Goal: Transaction & Acquisition: Purchase product/service

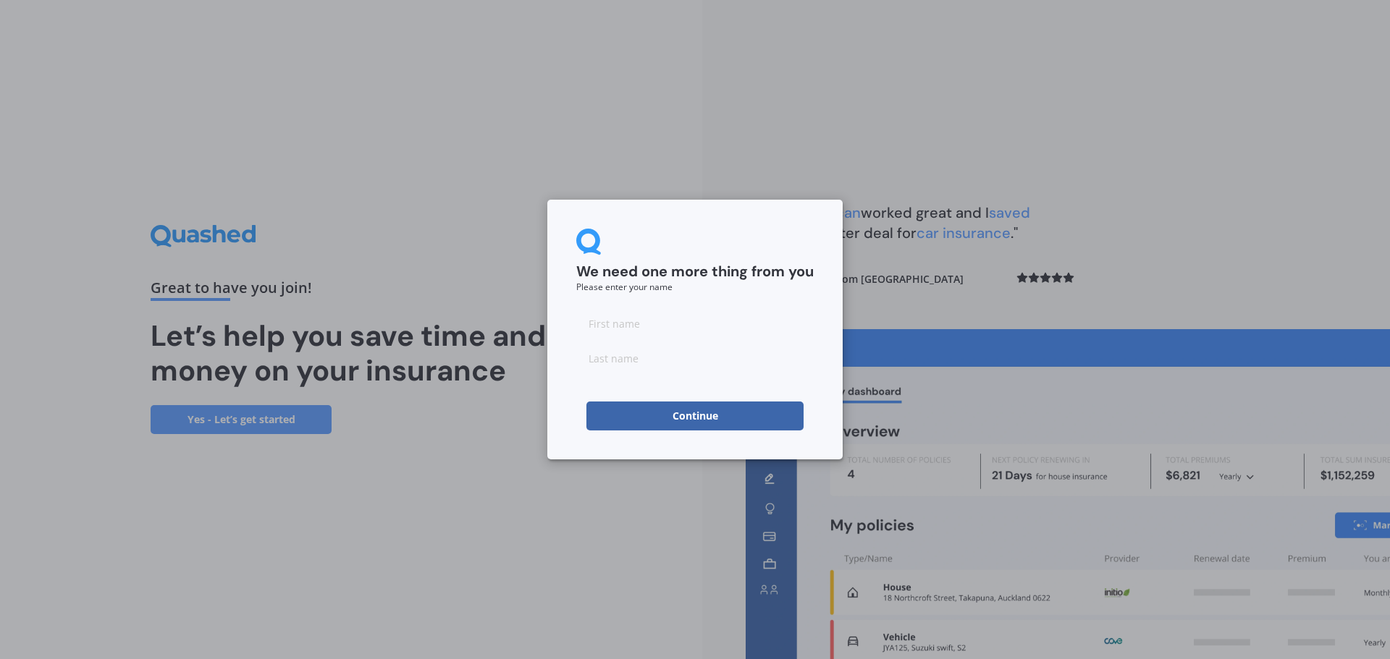
click at [656, 321] on input at bounding box center [694, 323] width 237 height 29
type input "Suze"
type input "Foucher"
click at [693, 419] on button "Continue" at bounding box center [694, 416] width 217 height 29
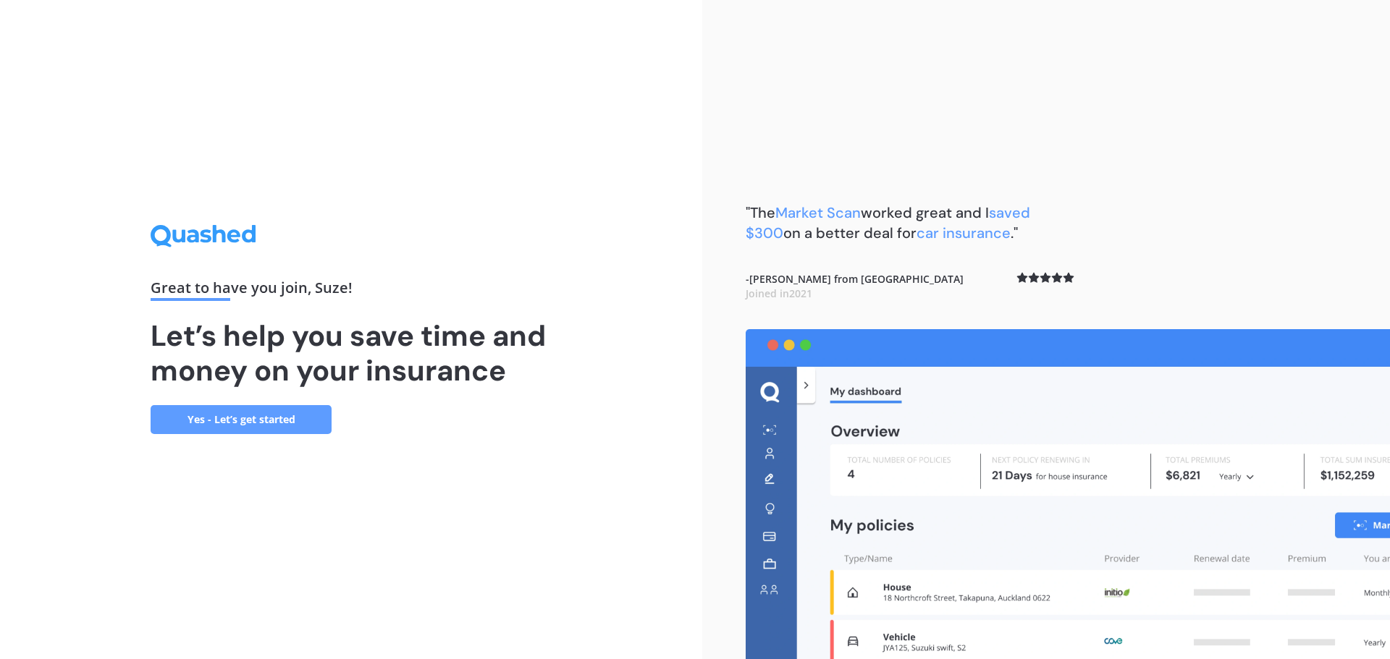
click at [211, 423] on link "Yes - Let’s get started" at bounding box center [241, 419] width 181 height 29
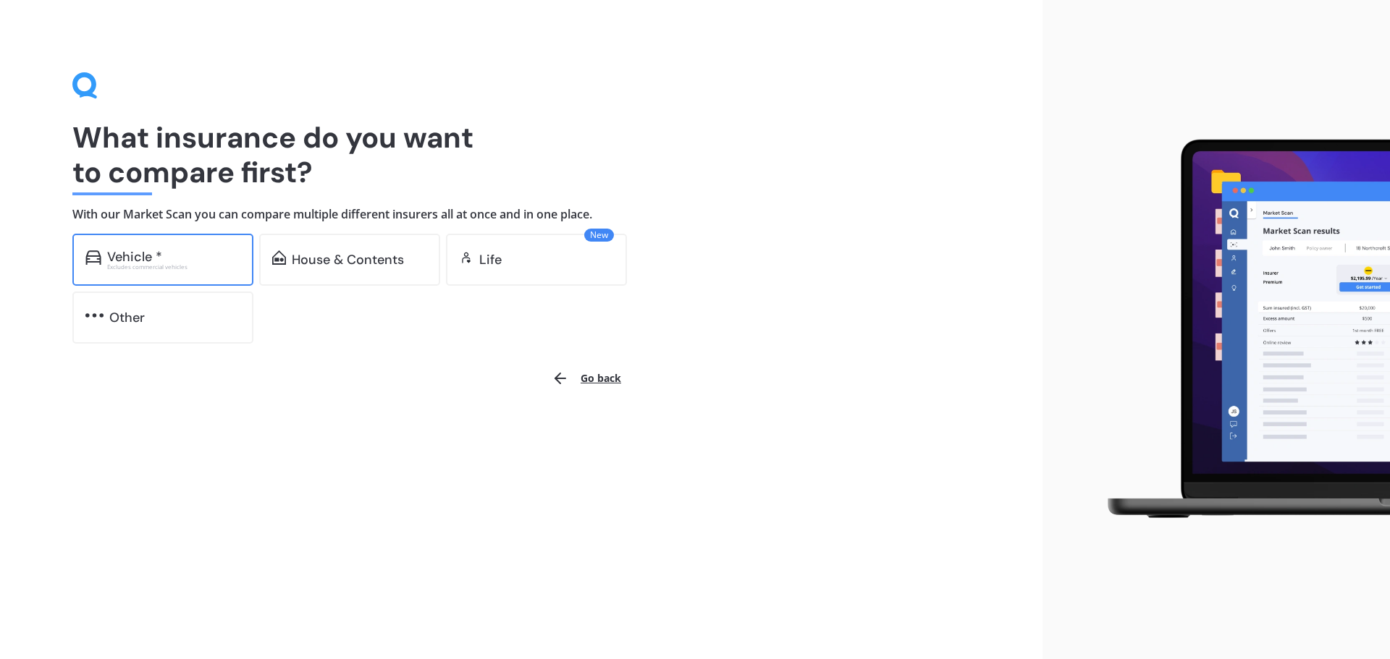
click at [143, 264] on div "Excludes commercial vehicles" at bounding box center [173, 267] width 133 height 6
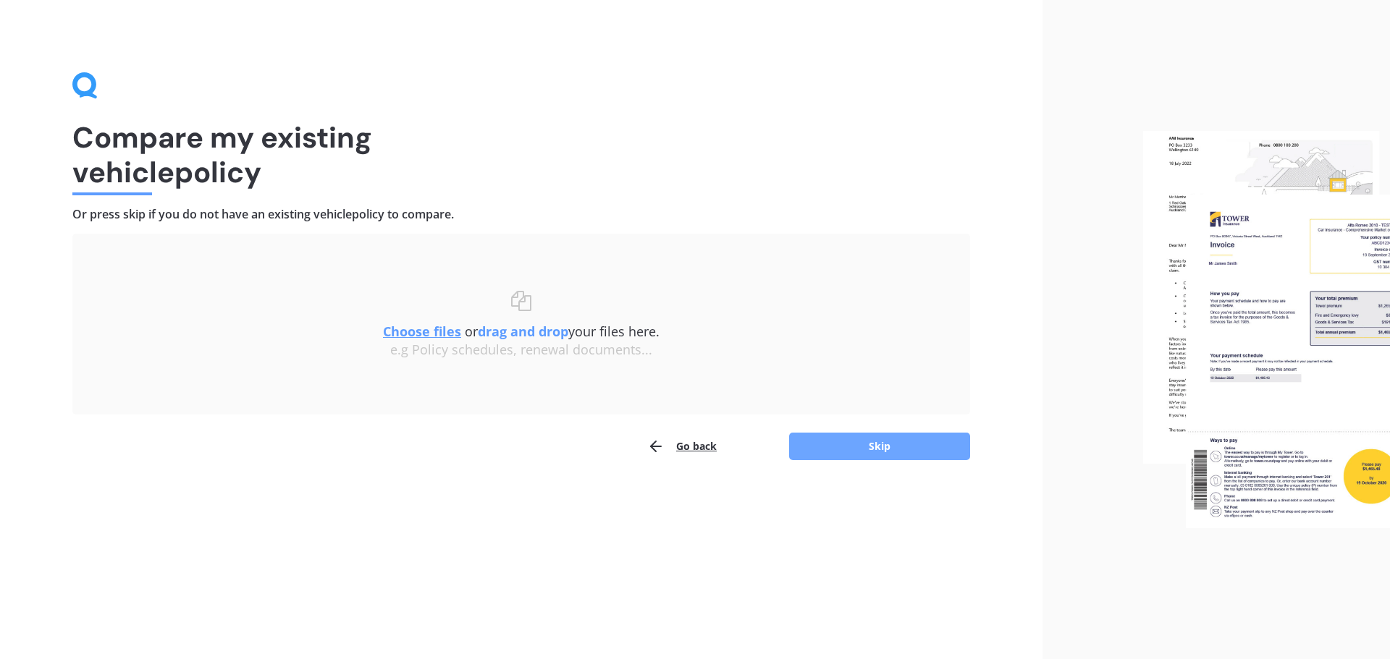
click at [870, 447] on button "Skip" at bounding box center [879, 447] width 181 height 28
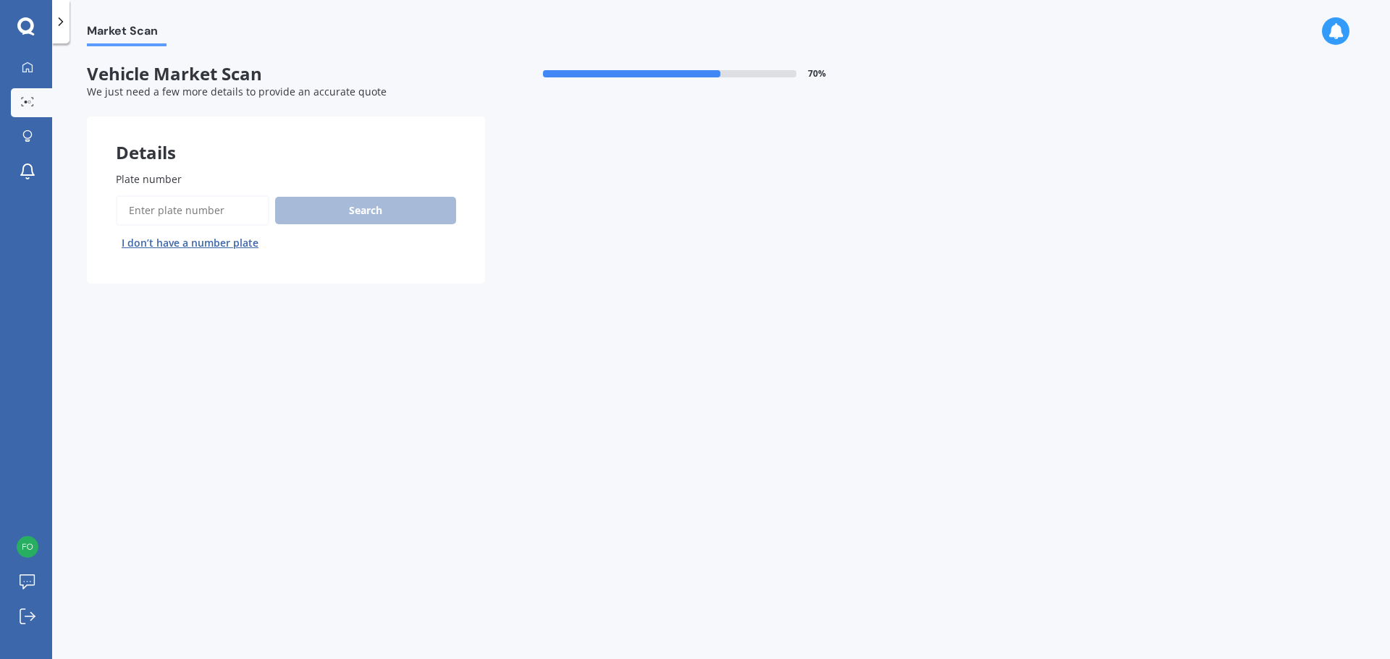
click at [240, 245] on button "I don’t have a number plate" at bounding box center [190, 243] width 148 height 23
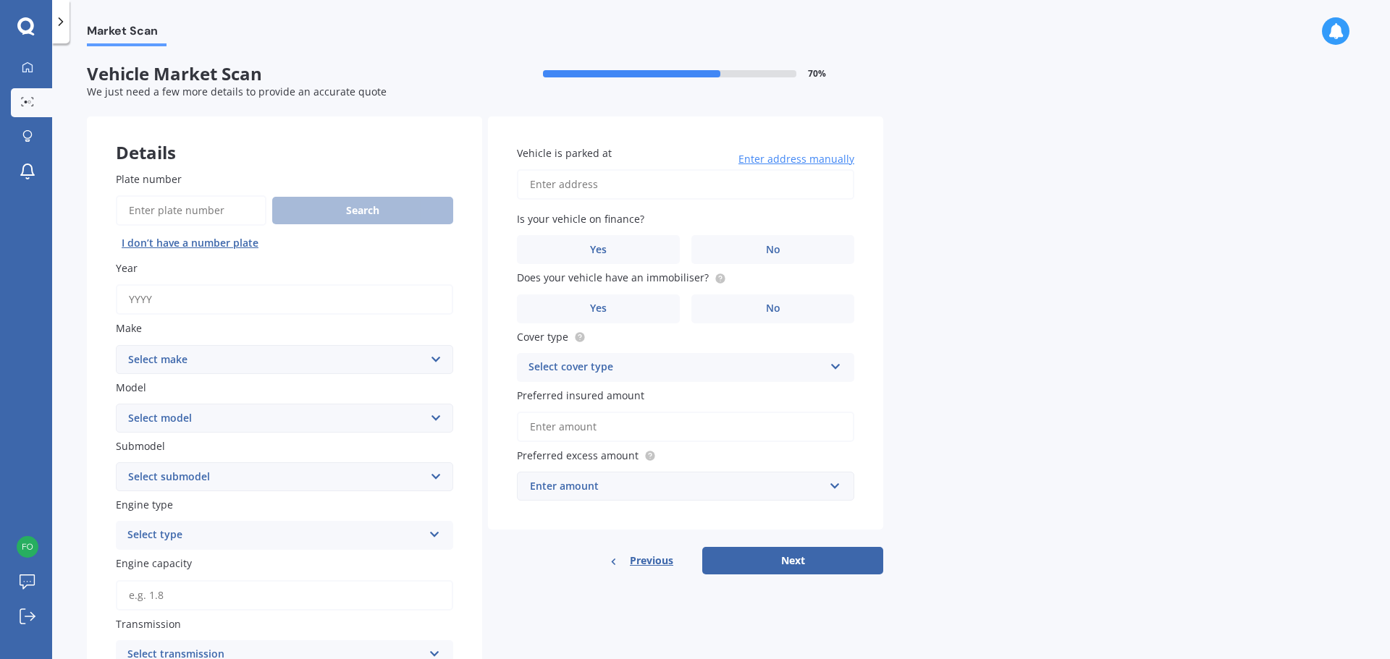
click at [185, 294] on input "Year" at bounding box center [284, 299] width 337 height 30
type input "2012"
click at [257, 364] on select "Select make AC ALFA ROMEO ASTON MARTIN AUDI AUSTIN BEDFORD Bentley BMW BYD CADI…" at bounding box center [284, 359] width 337 height 29
select select "RANGE ROVER"
click at [116, 345] on select "Select make AC ALFA ROMEO ASTON MARTIN AUDI AUSTIN BEDFORD Bentley BMW BYD CADI…" at bounding box center [284, 359] width 337 height 29
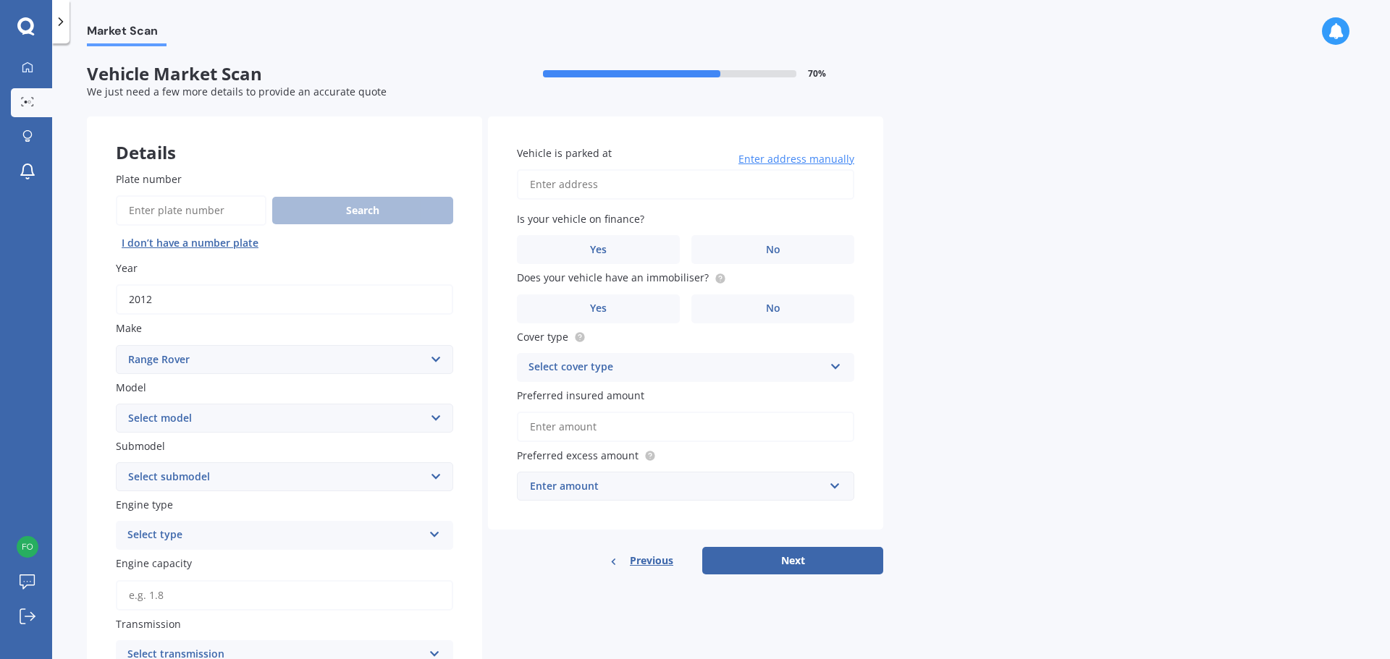
click at [223, 425] on select "Select model DSE Evoque HSE LSE S SE Sport Tdi V8 Velar Vogue" at bounding box center [284, 418] width 337 height 29
select select "EVOQUE"
click at [116, 404] on select "Select model DSE Evoque HSE LSE S SE Sport Tdi V8 Velar Vogue" at bounding box center [284, 418] width 337 height 29
click at [257, 479] on select "Select submodel SD4 Si4 TD4" at bounding box center [284, 476] width 337 height 29
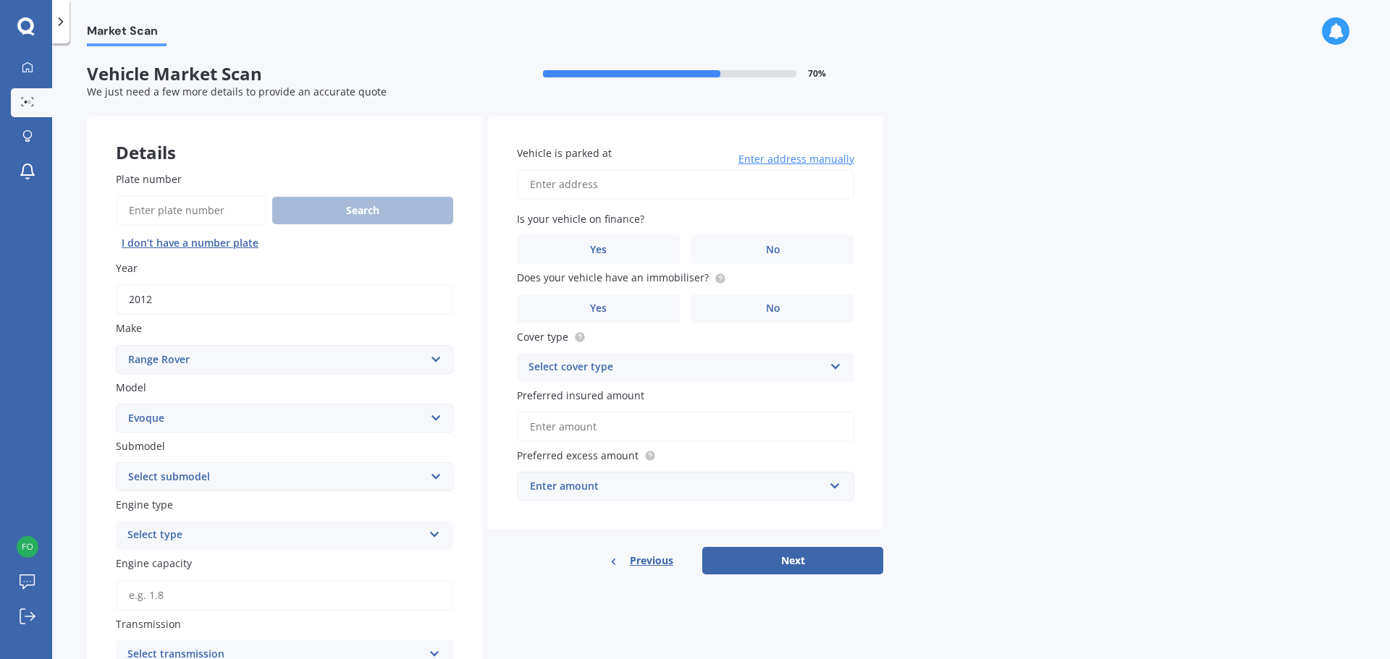
scroll to position [72, 0]
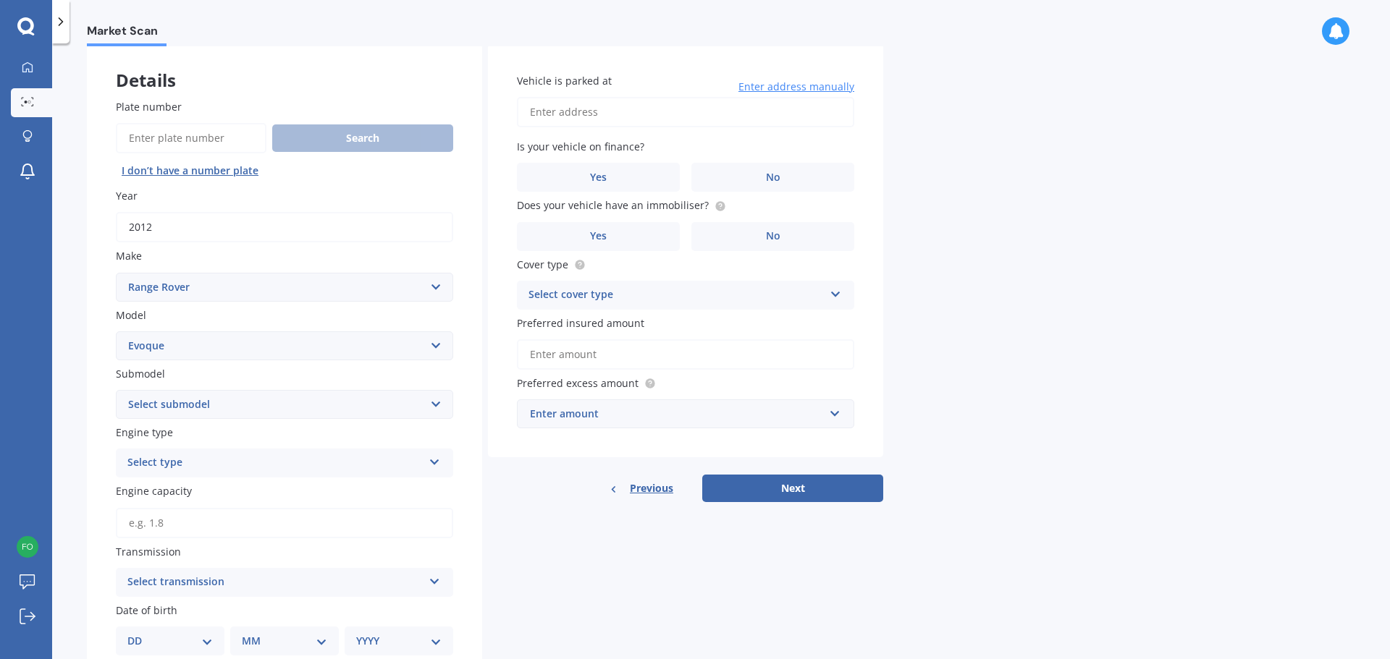
click at [267, 465] on div "Select type" at bounding box center [274, 463] width 295 height 17
click at [135, 572] on span "Hybrid" at bounding box center [145, 569] width 34 height 14
click at [263, 516] on input "Engine capacity" at bounding box center [284, 523] width 337 height 30
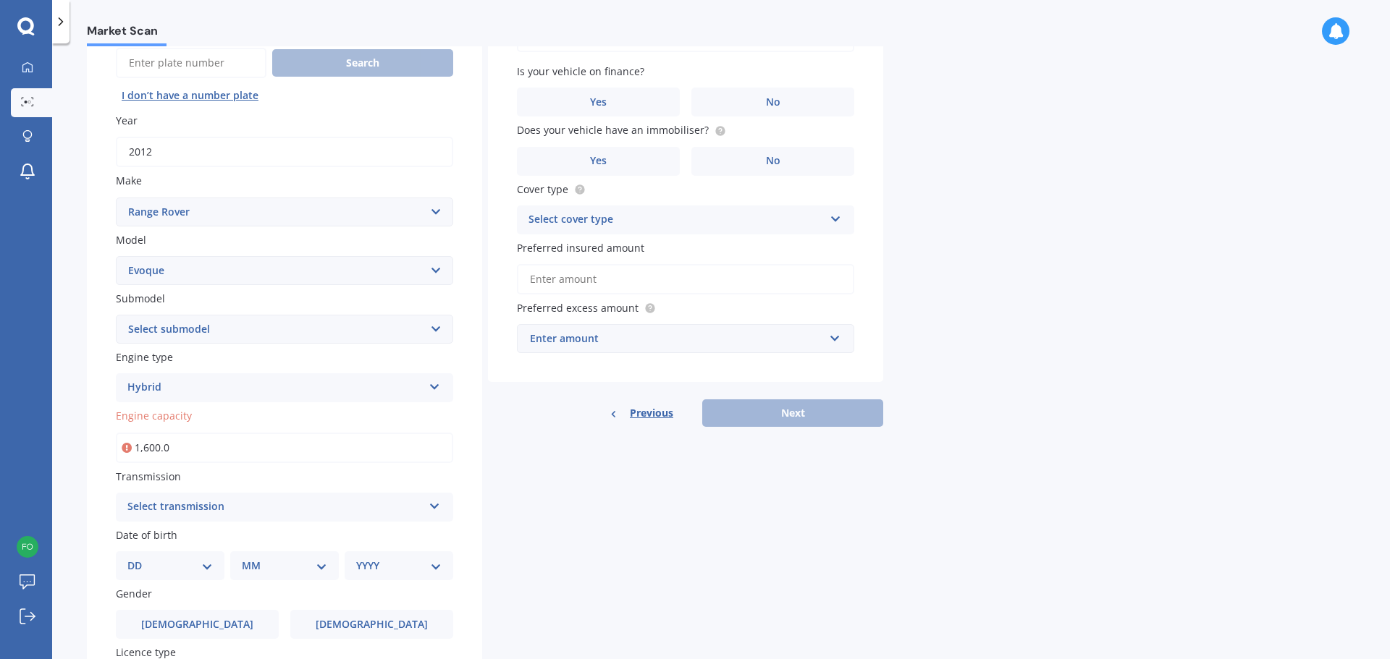
scroll to position [217, 0]
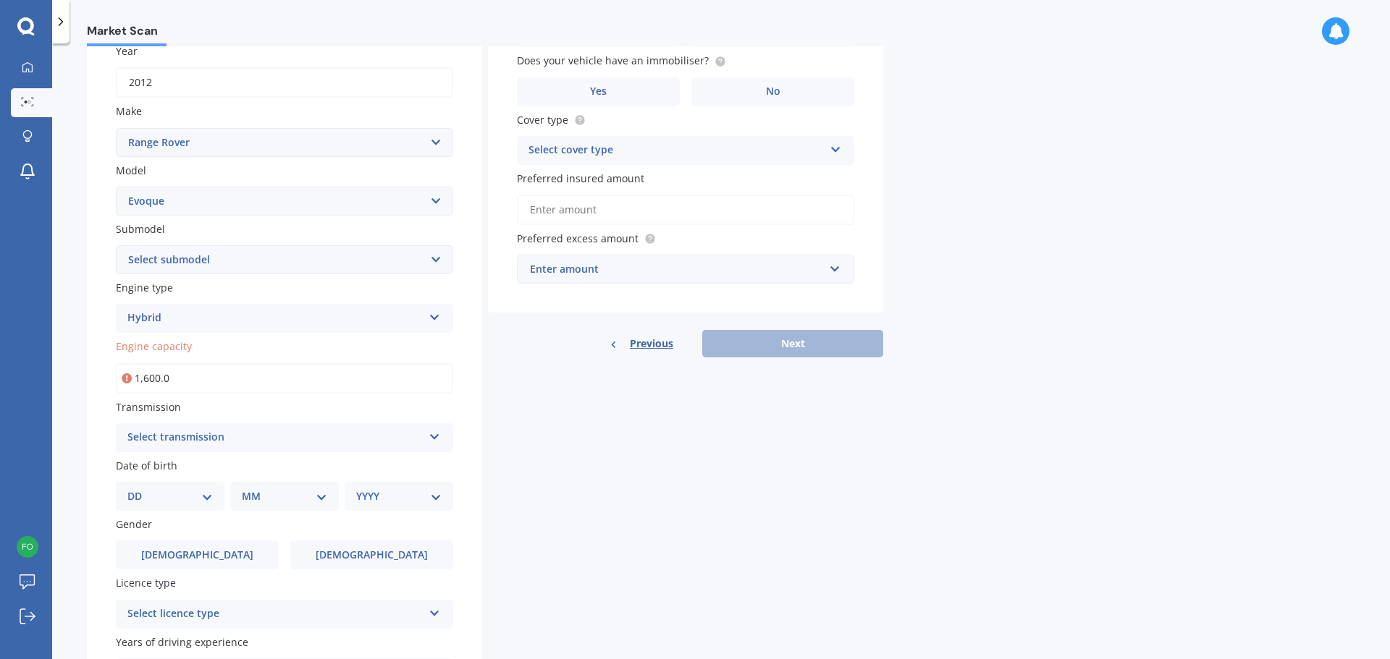
type input "1,600.0"
click at [246, 444] on div "Select transmission" at bounding box center [274, 437] width 295 height 17
click at [211, 385] on input "1,600.0" at bounding box center [284, 378] width 337 height 30
drag, startPoint x: 221, startPoint y: 379, endPoint x: 99, endPoint y: 377, distance: 122.3
click at [99, 377] on div "Plate number Search I don’t have a number plate Year 2012 Make Select make AC A…" at bounding box center [284, 350] width 395 height 850
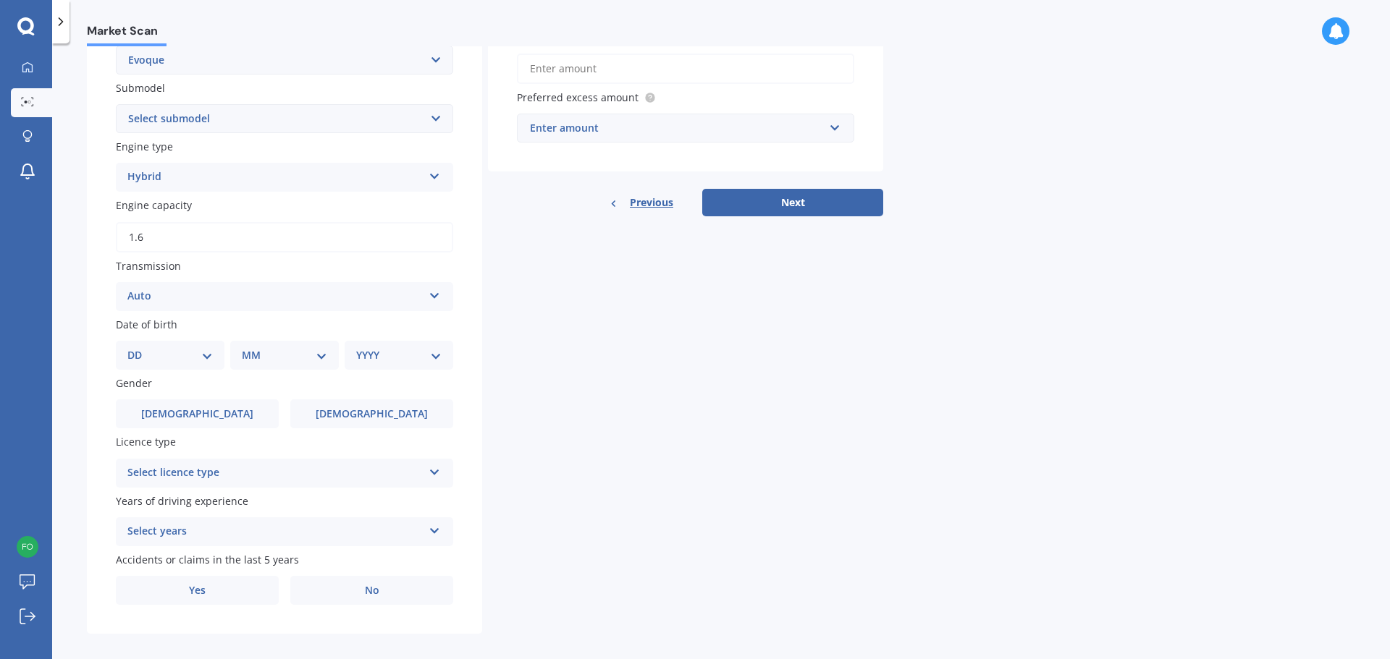
scroll to position [362, 0]
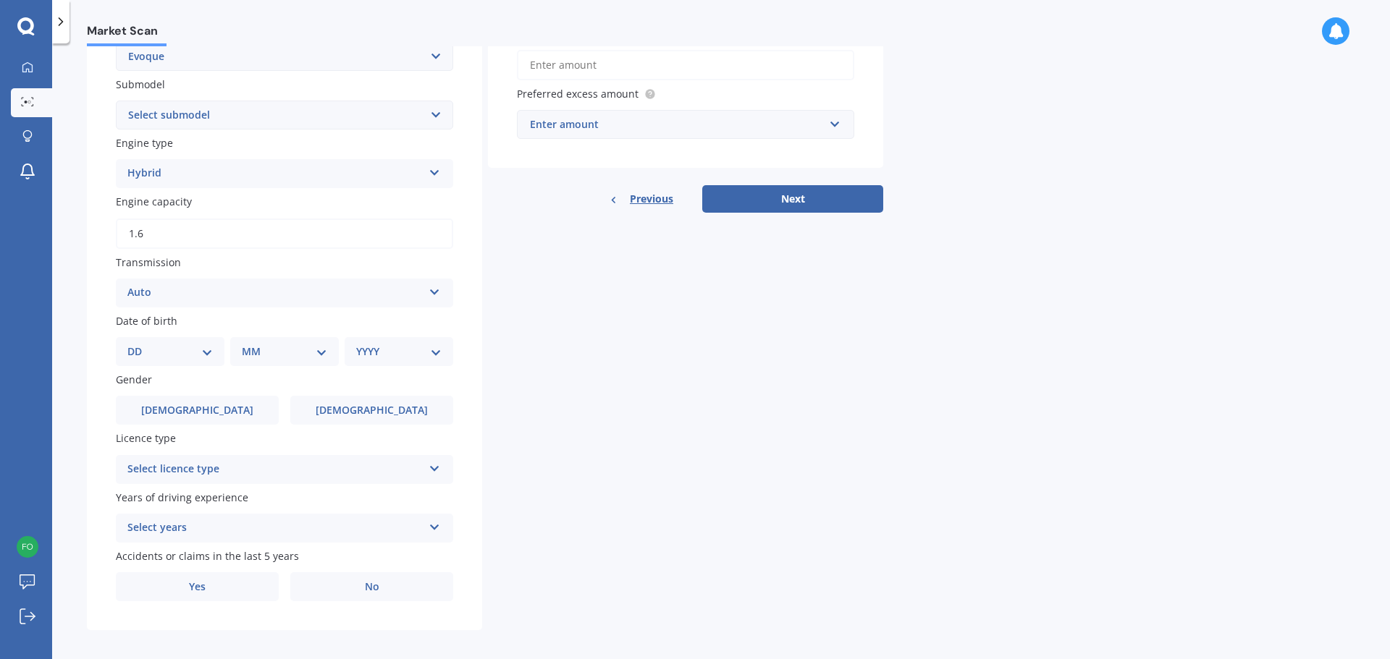
type input "1.6"
click at [208, 354] on select "DD 01 02 03 04 05 06 07 08 09 10 11 12 13 14 15 16 17 18 19 20 21 22 23 24 25 2…" at bounding box center [169, 352] width 85 height 16
select select "13"
click at [139, 345] on select "DD 01 02 03 04 05 06 07 08 09 10 11 12 13 14 15 16 17 18 19 20 21 22 23 24 25 2…" at bounding box center [169, 352] width 85 height 16
click at [323, 355] on select "MM 01 02 03 04 05 06 07 08 09 10 11 12" at bounding box center [288, 352] width 80 height 16
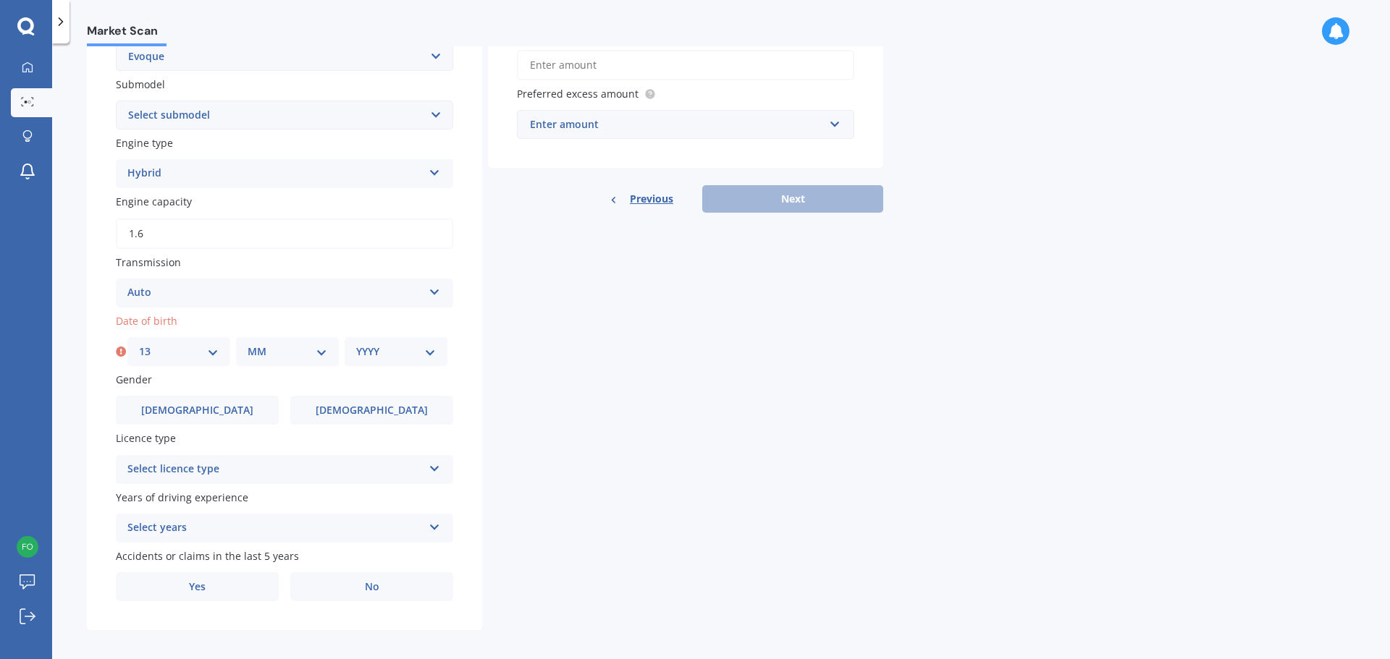
select select "07"
click at [248, 345] on select "MM 01 02 03 04 05 06 07 08 09 10 11 12" at bounding box center [288, 352] width 80 height 16
click at [428, 349] on select "YYYY 2025 2024 2023 2022 2021 2020 2019 2018 2017 2016 2015 2014 2013 2012 2011…" at bounding box center [396, 352] width 80 height 16
select select "1969"
click at [356, 345] on select "YYYY 2025 2024 2023 2022 2021 2020 2019 2018 2017 2016 2015 2014 2013 2012 2011…" at bounding box center [396, 352] width 80 height 16
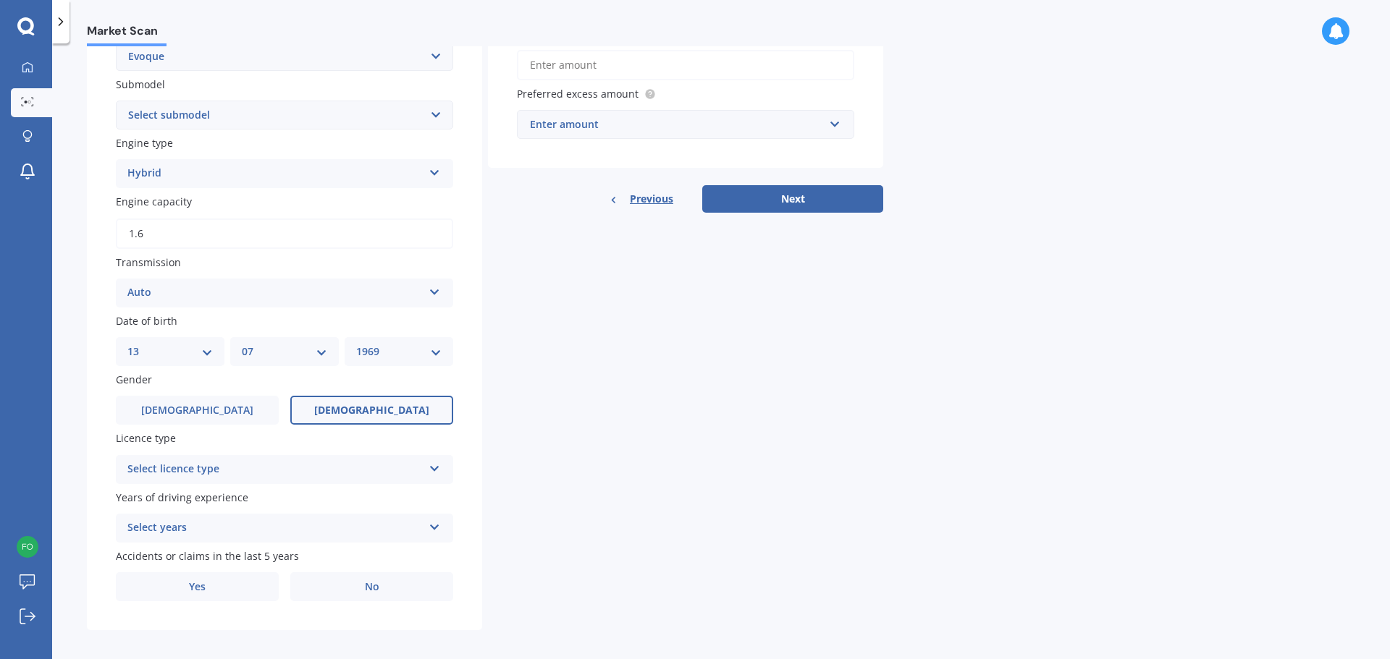
click at [373, 411] on span "Female" at bounding box center [371, 411] width 115 height 12
click at [0, 0] on input "Female" at bounding box center [0, 0] width 0 height 0
click at [436, 470] on icon at bounding box center [434, 466] width 12 height 10
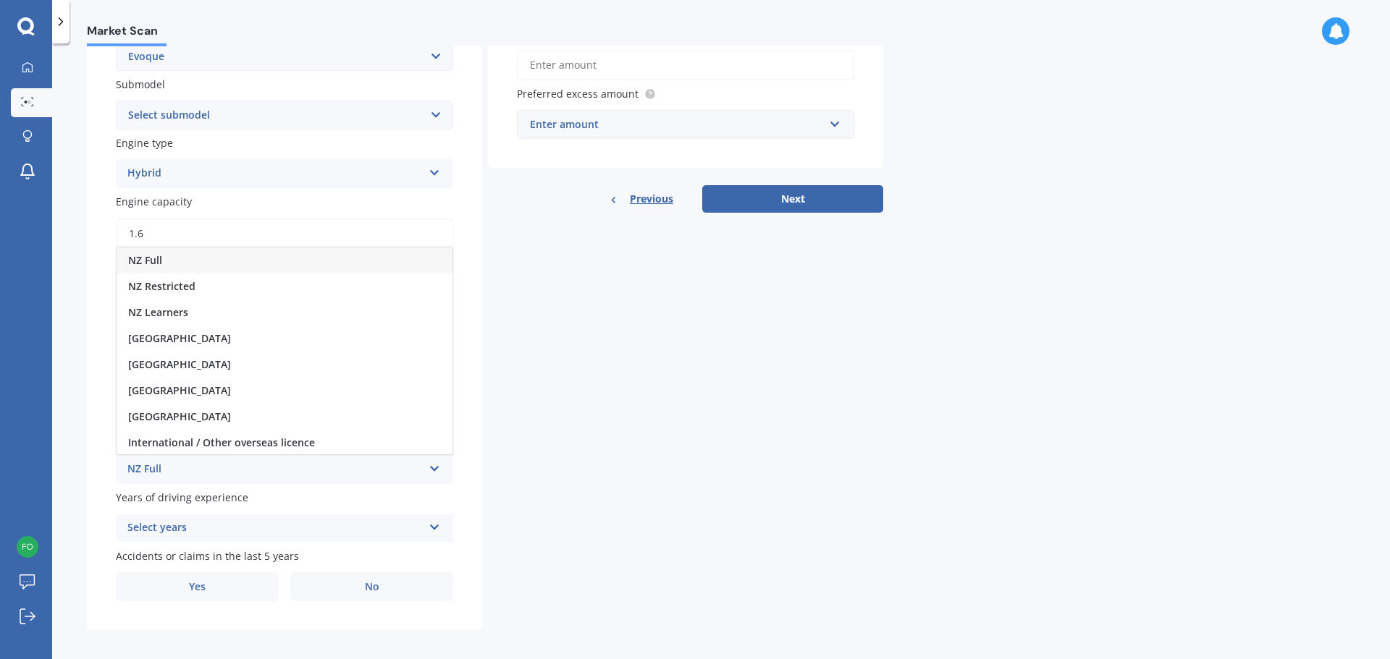
click at [156, 263] on span "NZ Full" at bounding box center [145, 260] width 34 height 14
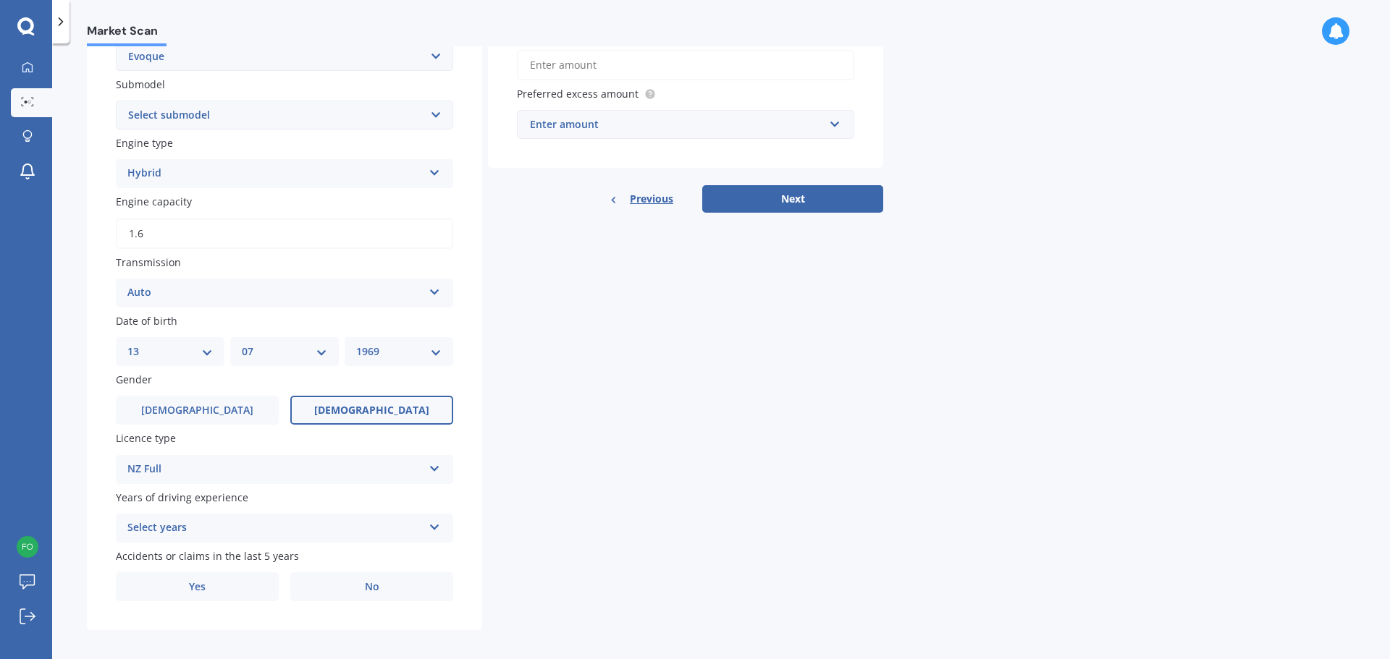
click at [434, 530] on icon at bounding box center [434, 525] width 12 height 10
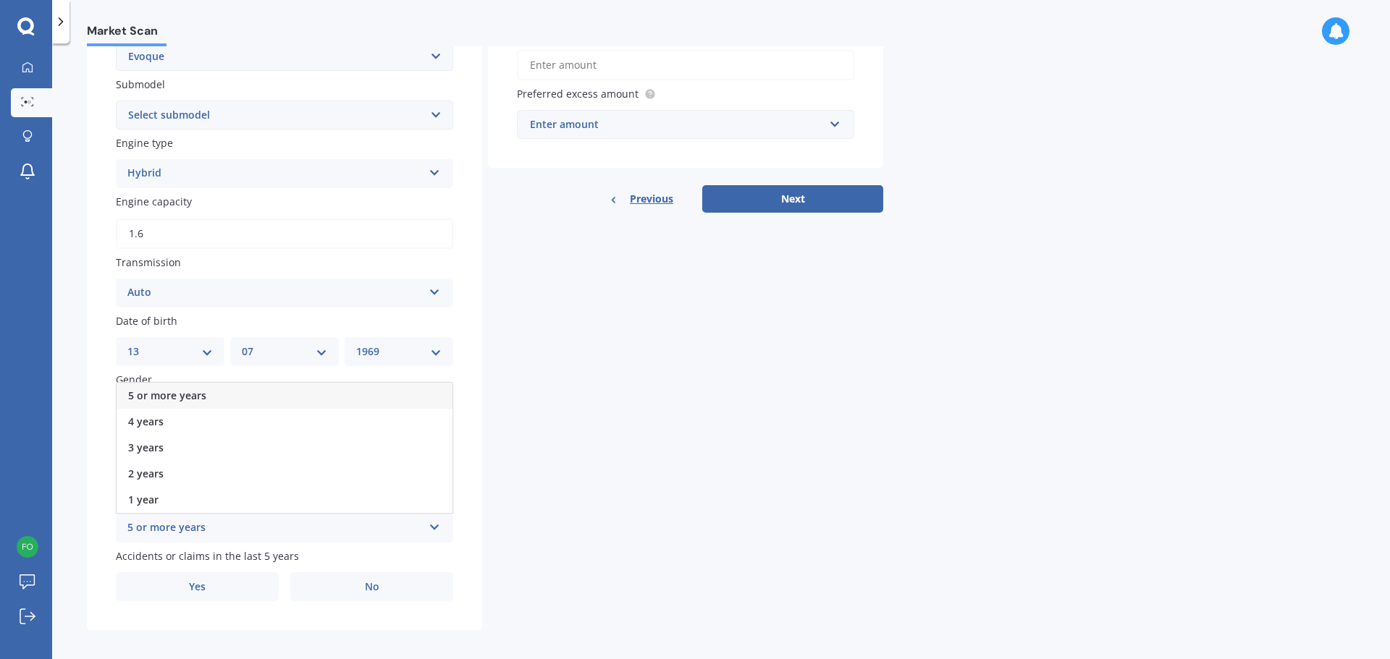
click at [199, 397] on span "5 or more years" at bounding box center [167, 396] width 78 height 14
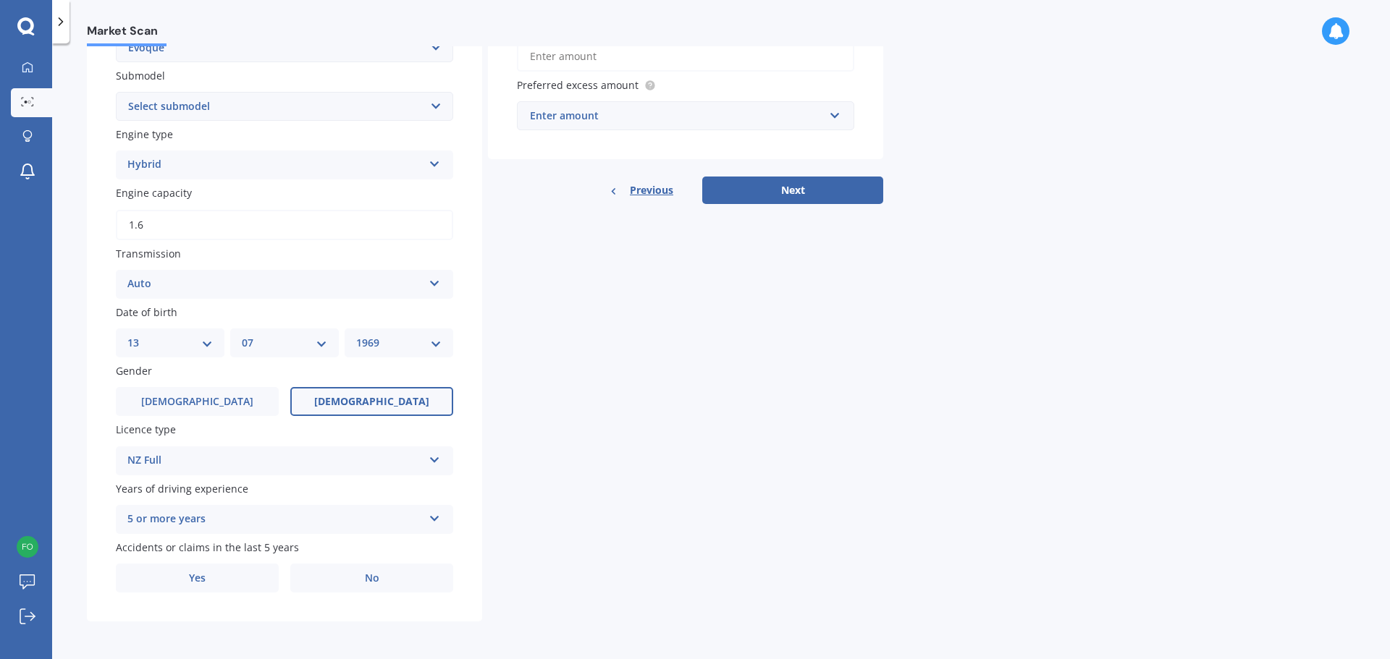
scroll to position [373, 0]
click at [355, 578] on label "No" at bounding box center [371, 578] width 163 height 29
click at [0, 0] on input "No" at bounding box center [0, 0] width 0 height 0
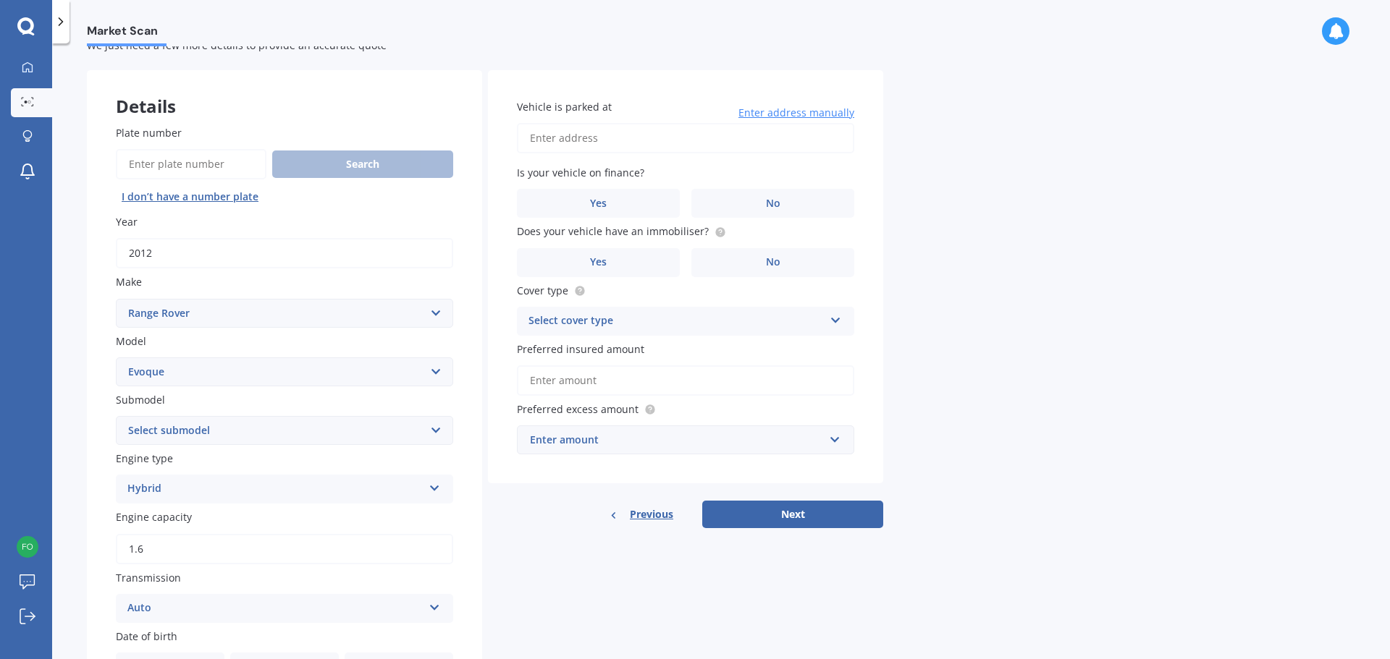
scroll to position [0, 0]
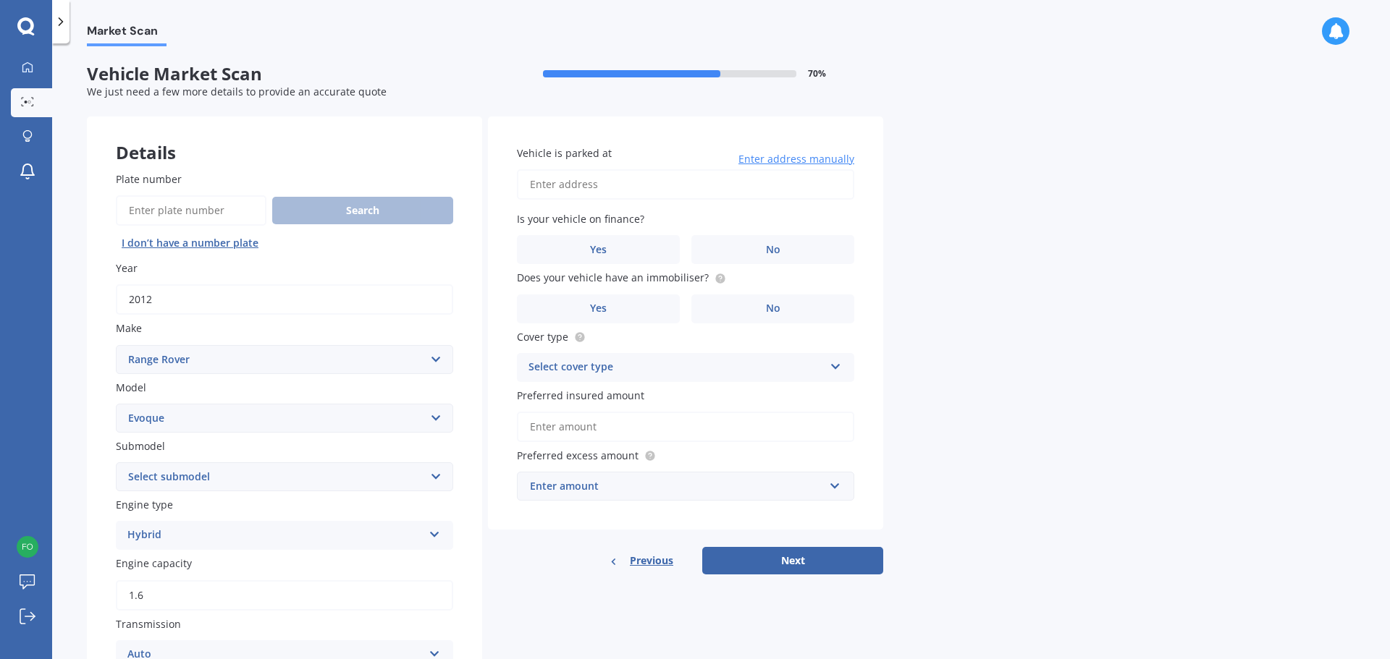
click at [622, 181] on input "Vehicle is parked at" at bounding box center [685, 184] width 337 height 30
type input "14 Pacific Park Way, Papamoa Beach, Tauranga 3118"
click at [794, 245] on label "No" at bounding box center [772, 249] width 163 height 29
click at [0, 0] on input "No" at bounding box center [0, 0] width 0 height 0
click at [773, 309] on span "No" at bounding box center [773, 309] width 14 height 12
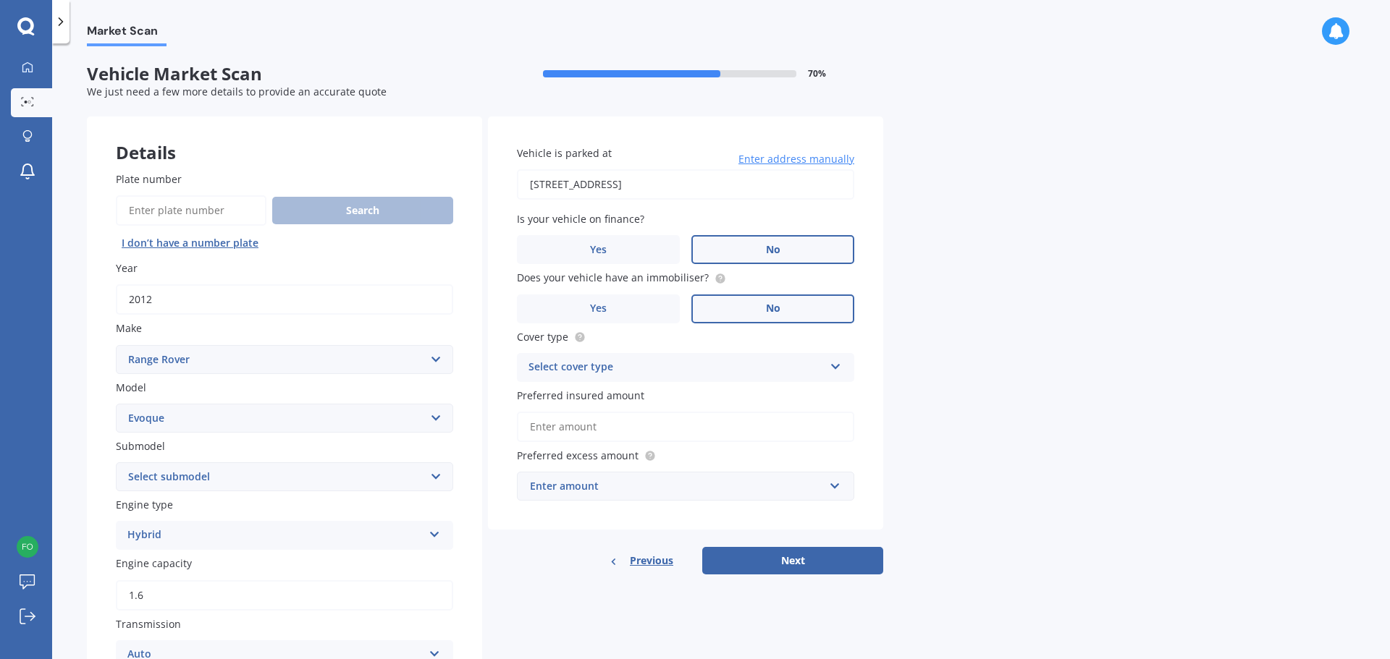
click at [0, 0] on input "No" at bounding box center [0, 0] width 0 height 0
click at [774, 364] on div "Select cover type" at bounding box center [675, 367] width 295 height 17
click at [590, 395] on span "Comprehensive" at bounding box center [567, 396] width 77 height 14
click at [690, 428] on input "Preferred insured amount" at bounding box center [685, 427] width 337 height 30
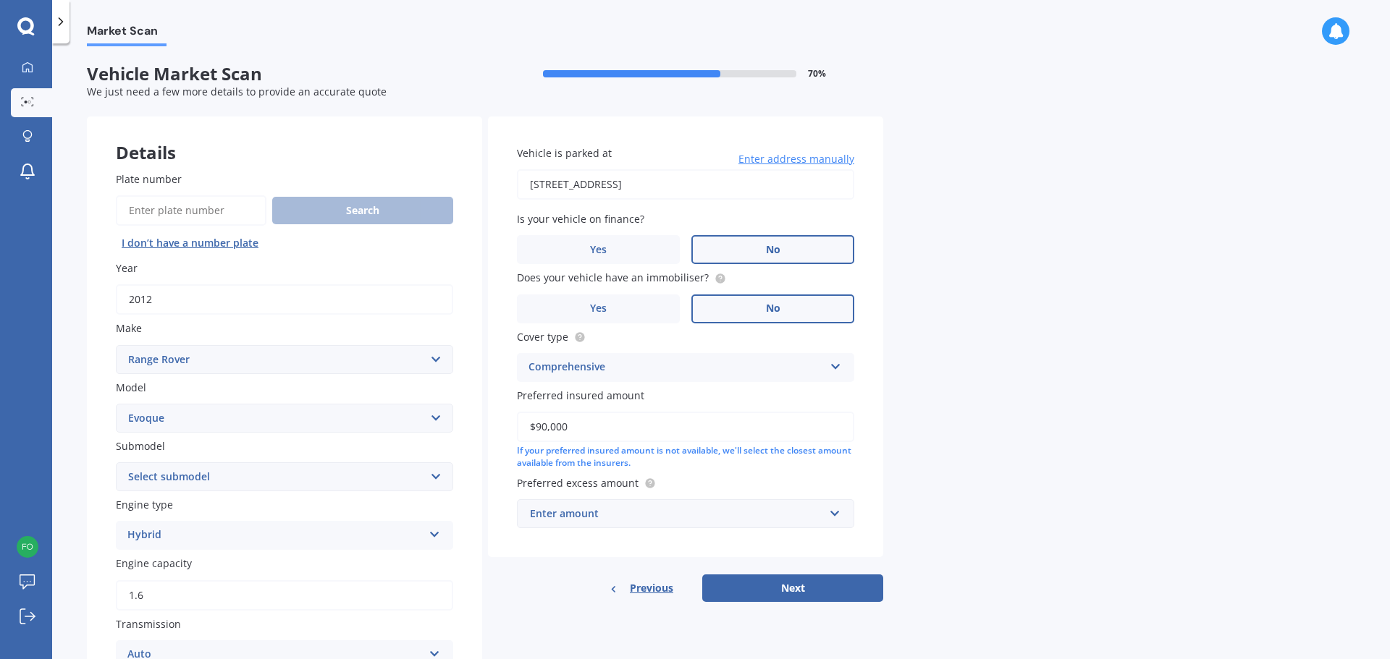
type input "$90,000"
click at [834, 517] on input "text" at bounding box center [680, 514] width 324 height 28
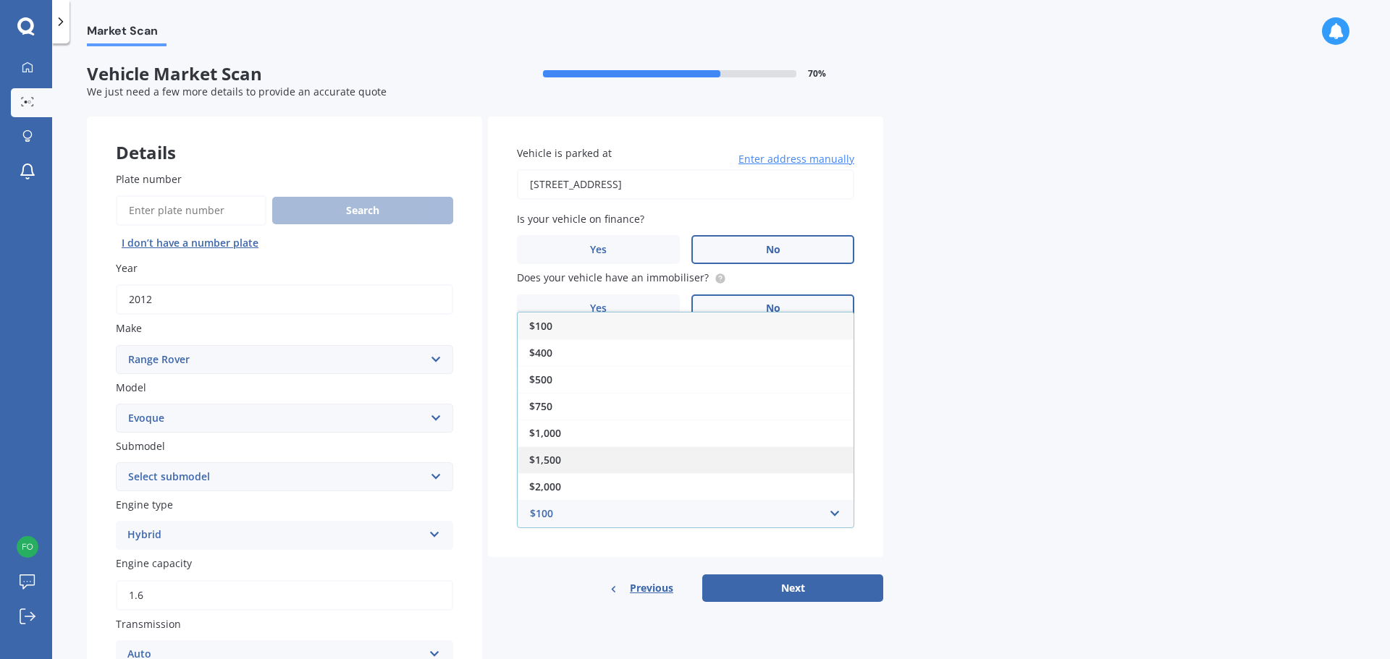
click at [562, 460] on div "$1,500" at bounding box center [685, 460] width 336 height 27
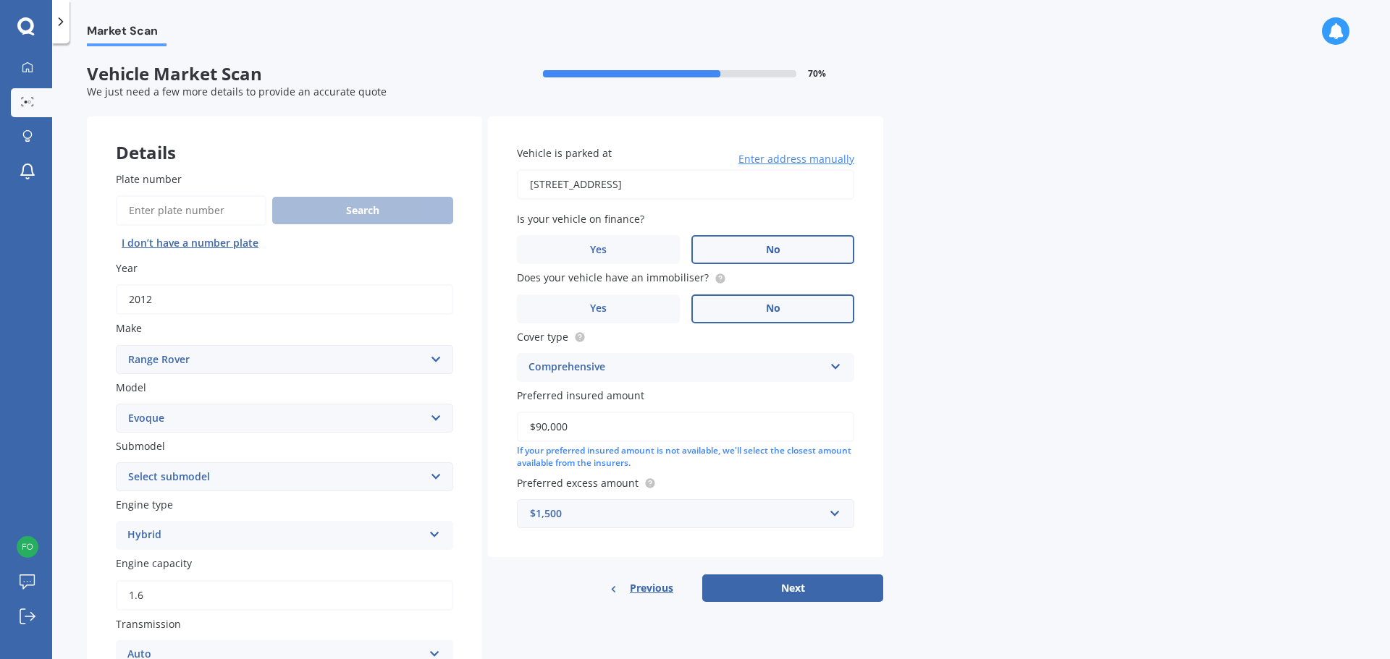
click at [786, 588] on button "Next" at bounding box center [792, 589] width 181 height 28
click at [434, 474] on select "Select submodel SD4 Si4 TD4" at bounding box center [284, 476] width 337 height 29
select select "SD4"
click at [116, 463] on select "Select submodel SD4 Si4 TD4" at bounding box center [284, 476] width 337 height 29
click at [806, 595] on button "Next" at bounding box center [792, 589] width 181 height 28
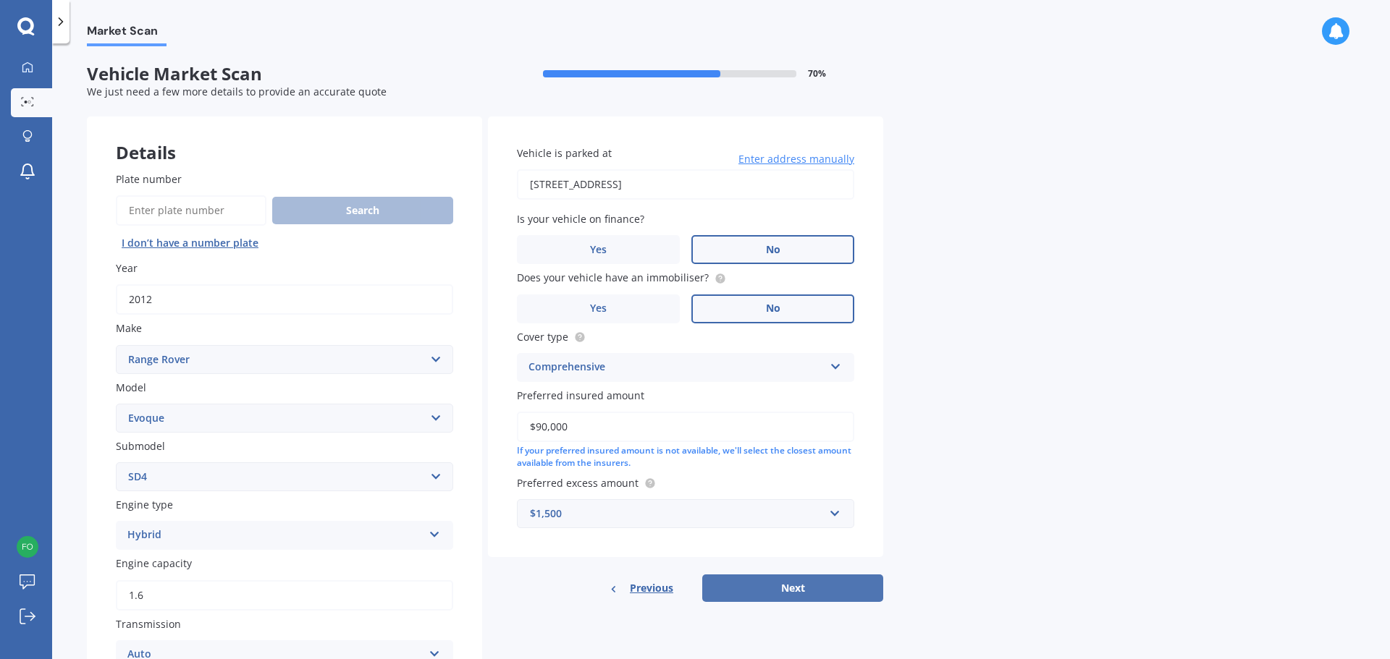
select select "13"
select select "07"
select select "1969"
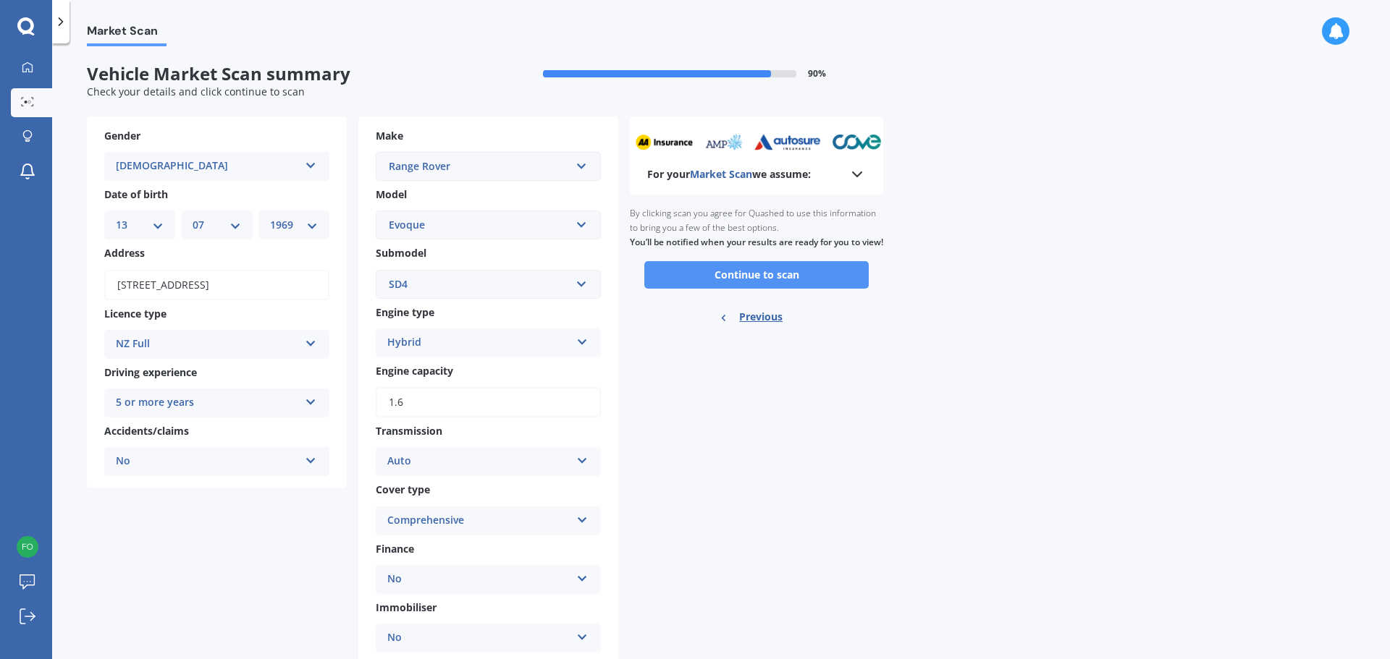
click at [748, 277] on button "Continue to scan" at bounding box center [756, 275] width 224 height 28
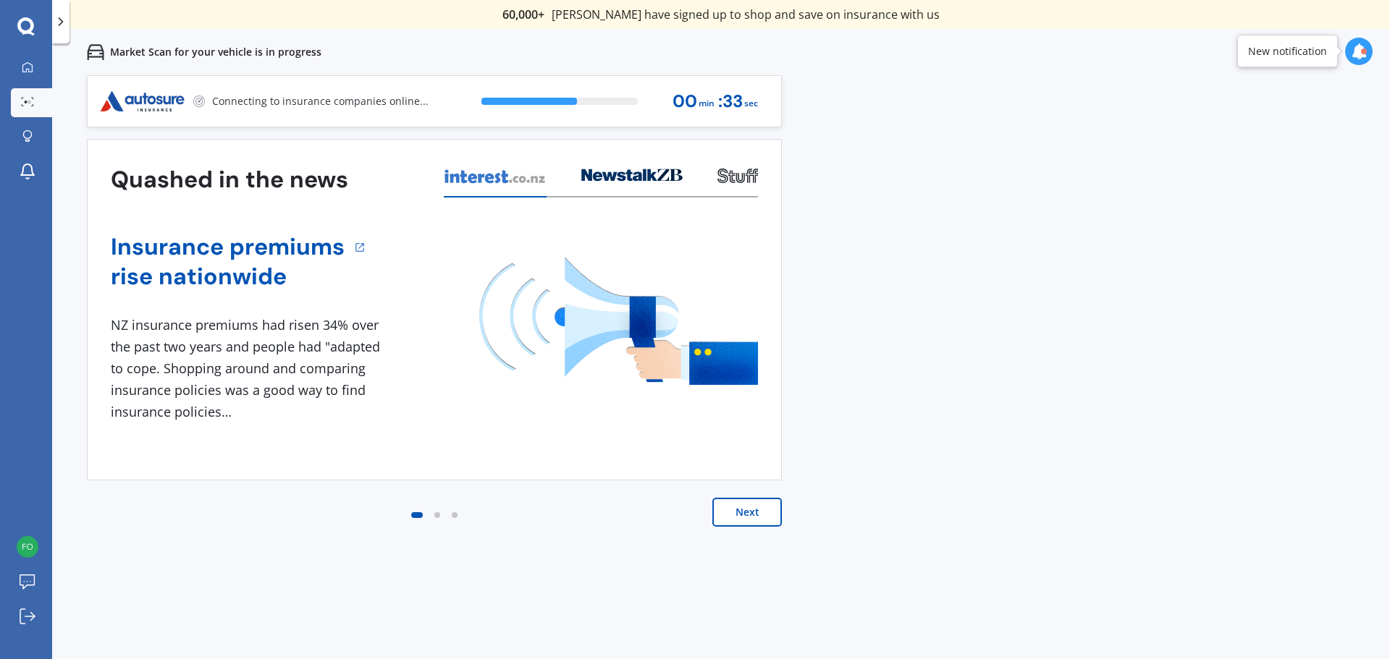
click at [752, 517] on button "Next" at bounding box center [746, 512] width 69 height 29
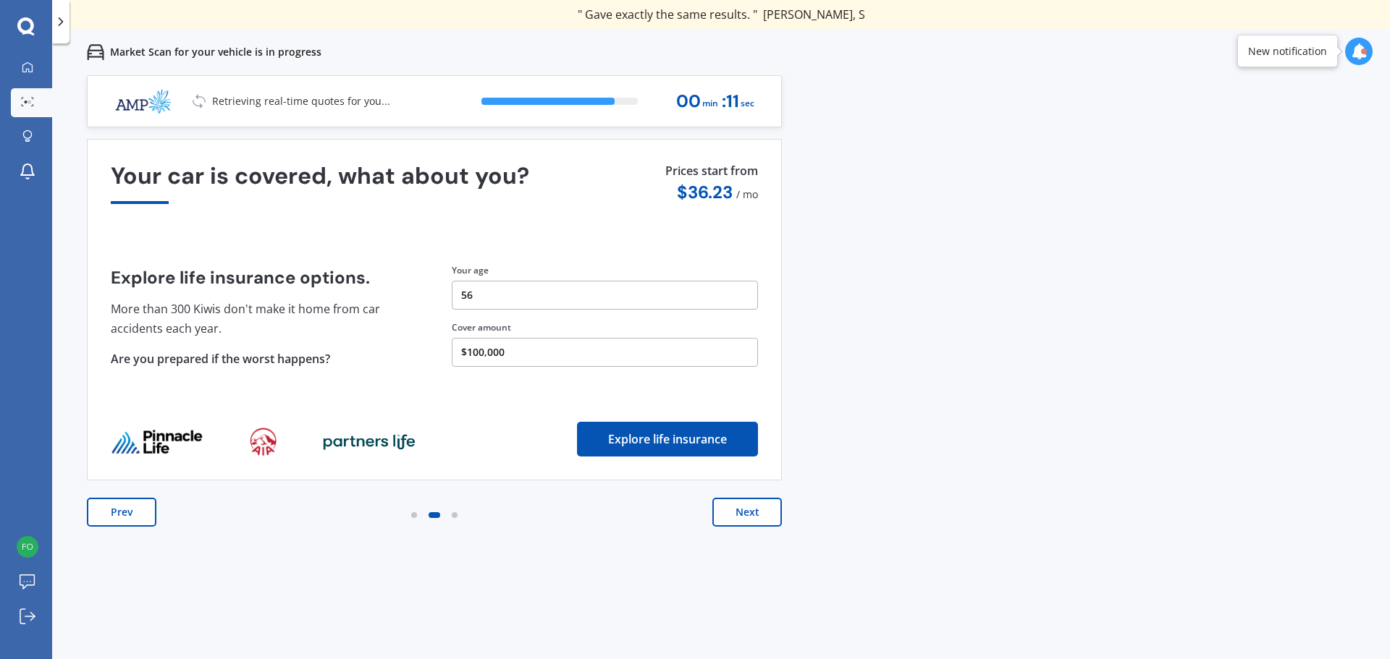
drag, startPoint x: 110, startPoint y: 511, endPoint x: 118, endPoint y: 511, distance: 8.0
click at [118, 511] on button "Prev" at bounding box center [121, 512] width 69 height 29
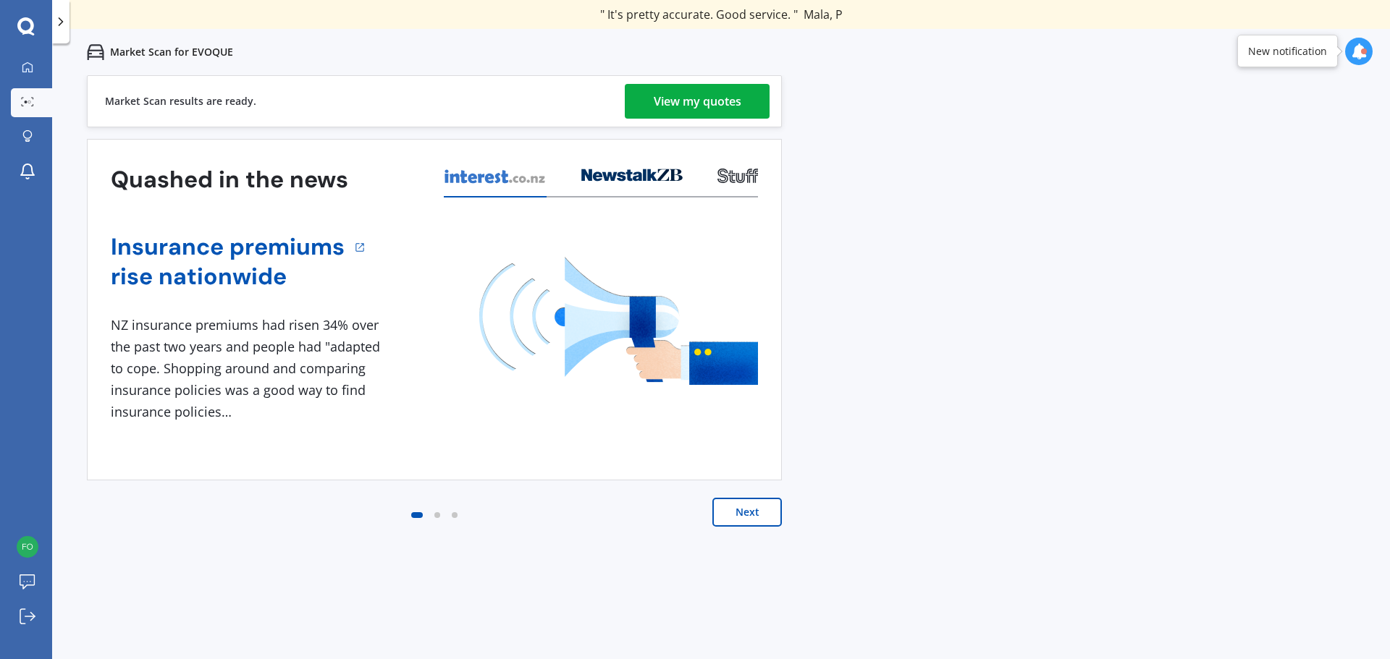
click at [717, 103] on div "View my quotes" at bounding box center [698, 101] width 88 height 35
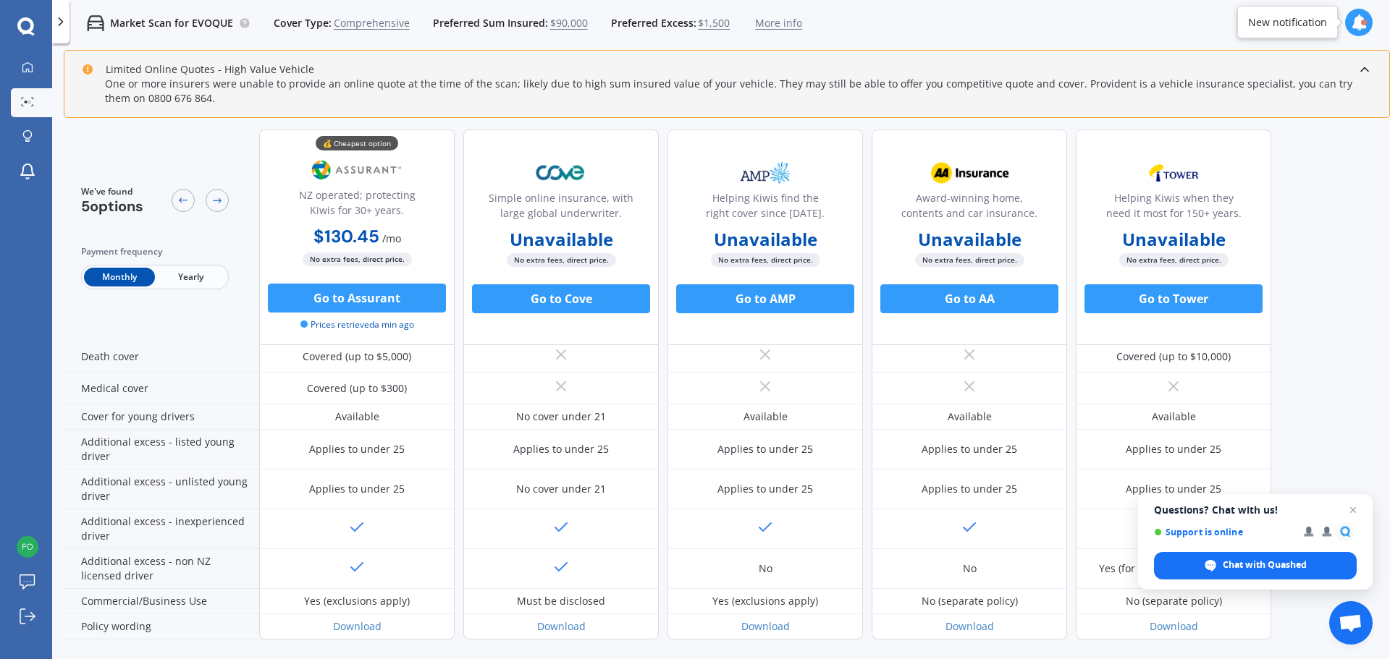
scroll to position [652, 0]
click at [202, 279] on span "Yearly" at bounding box center [190, 277] width 71 height 19
click at [212, 196] on icon at bounding box center [217, 201] width 12 height 12
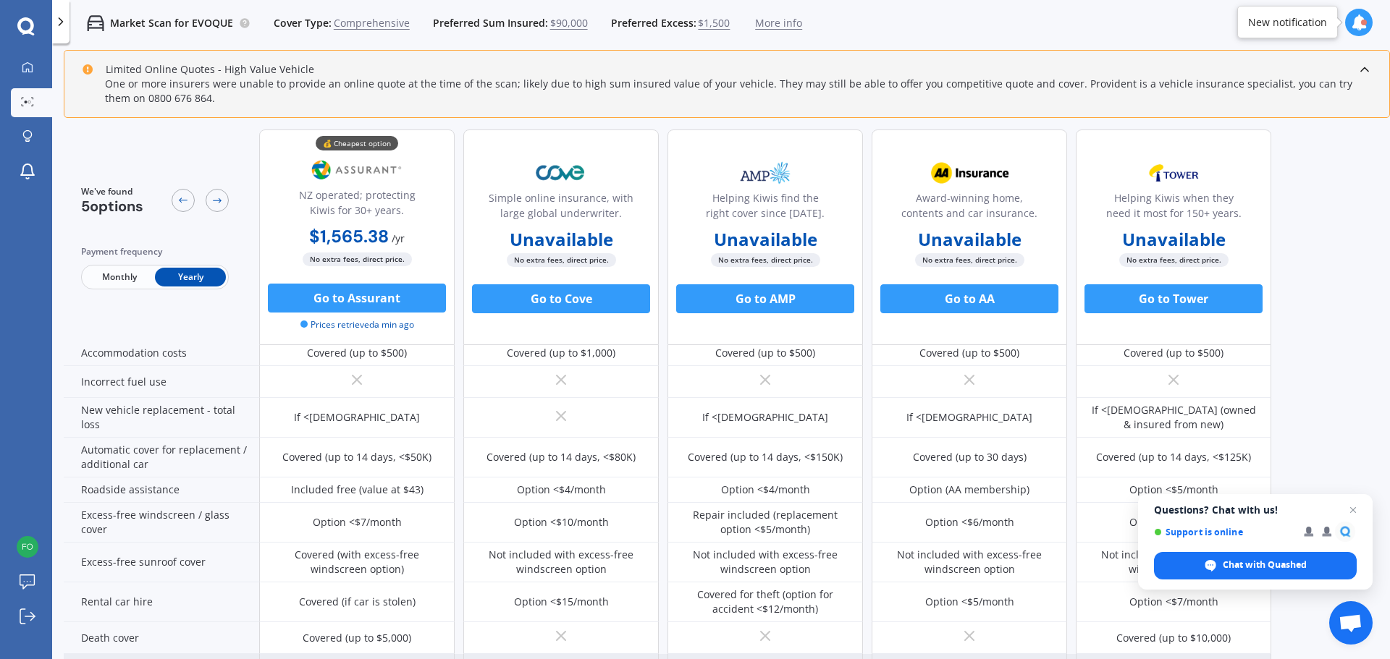
scroll to position [363, 0]
